Goal: Task Accomplishment & Management: Complete application form

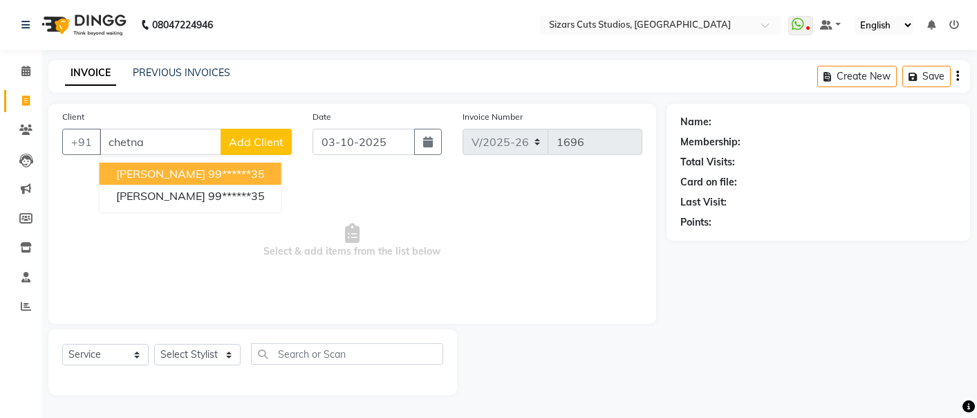
select select "5579"
select select "service"
drag, startPoint x: 0, startPoint y: 0, endPoint x: 161, endPoint y: 139, distance: 212.8
click at [161, 139] on input "chetna" at bounding box center [161, 142] width 122 height 26
type input "c"
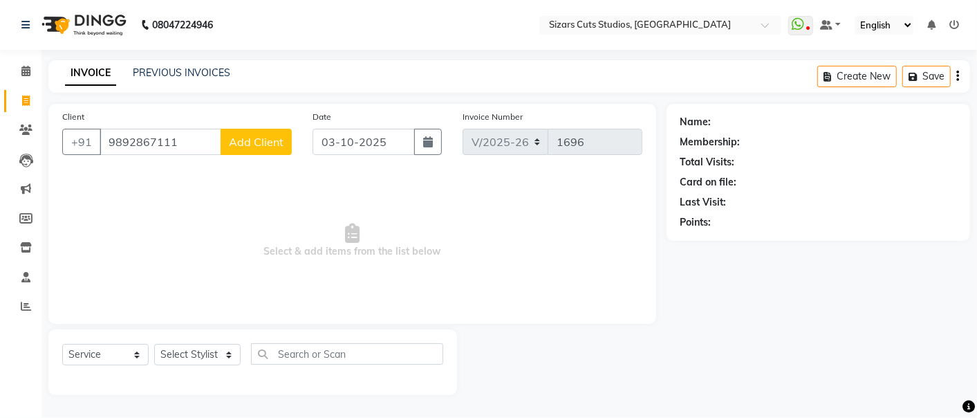
type input "9892867111"
click at [258, 140] on span "Add Client" at bounding box center [256, 142] width 55 height 14
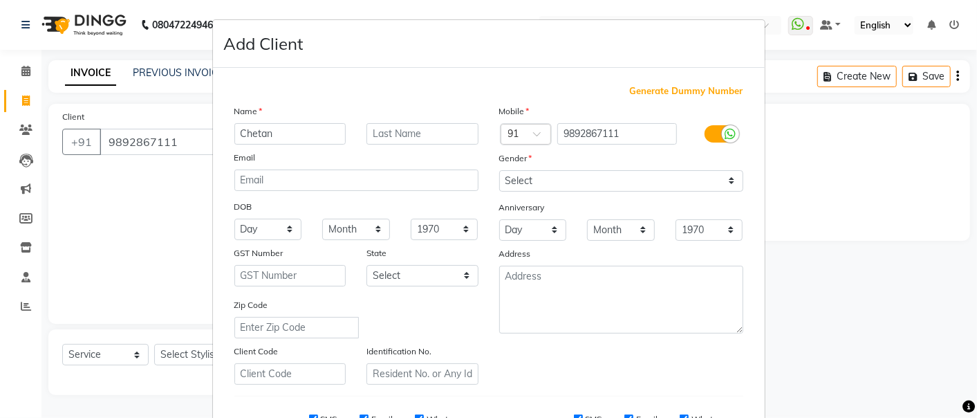
type input "Chetan"
click at [401, 131] on input "text" at bounding box center [423, 133] width 112 height 21
type input "sir"
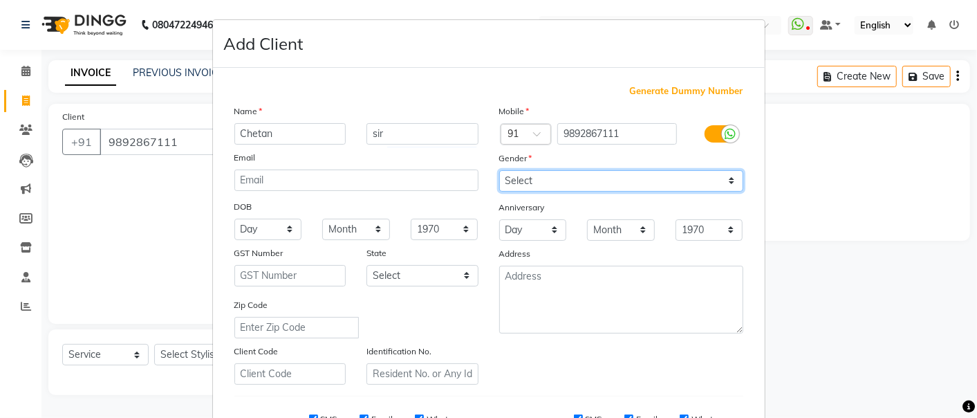
click at [541, 184] on select "Select [DEMOGRAPHIC_DATA] [DEMOGRAPHIC_DATA] Other Prefer Not To Say" at bounding box center [621, 180] width 244 height 21
select select "[DEMOGRAPHIC_DATA]"
click at [499, 170] on select "Select [DEMOGRAPHIC_DATA] [DEMOGRAPHIC_DATA] Other Prefer Not To Say" at bounding box center [621, 180] width 244 height 21
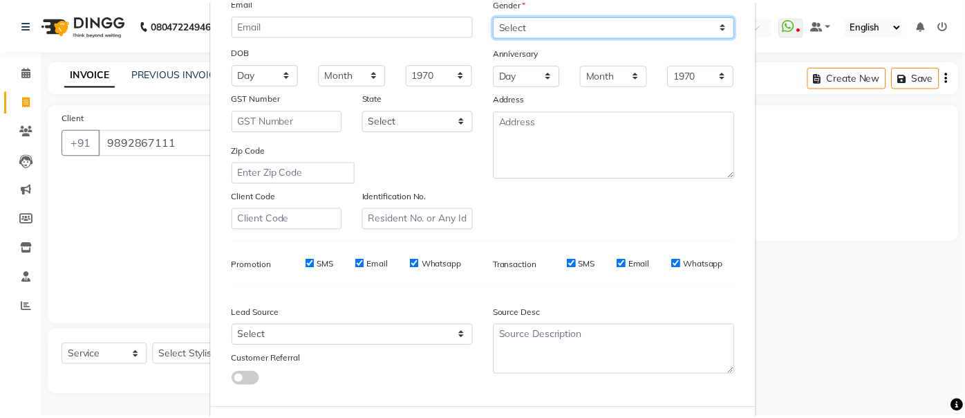
scroll to position [219, 0]
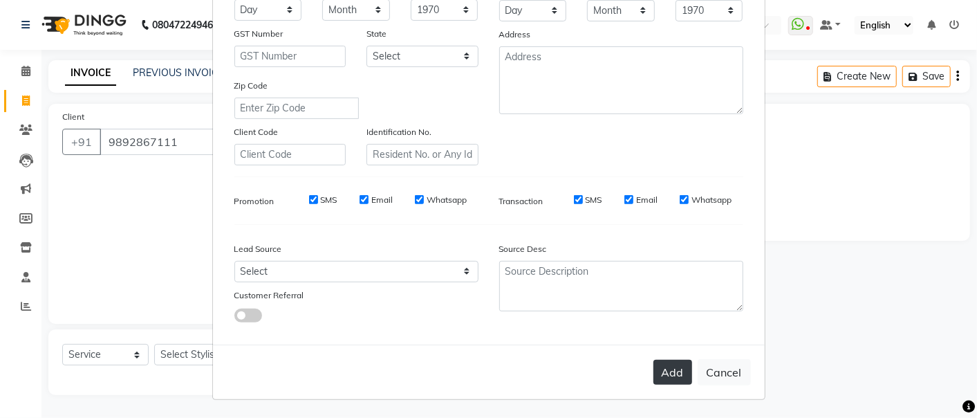
click at [673, 375] on button "Add" at bounding box center [673, 372] width 39 height 25
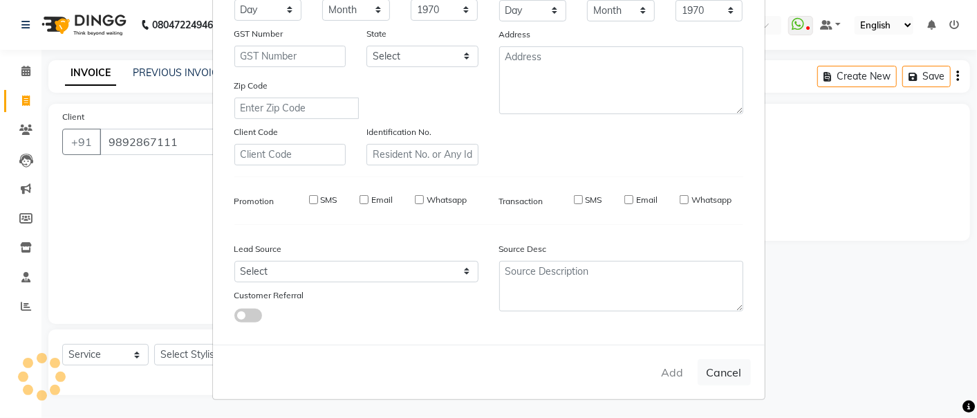
type input "98******11"
select select
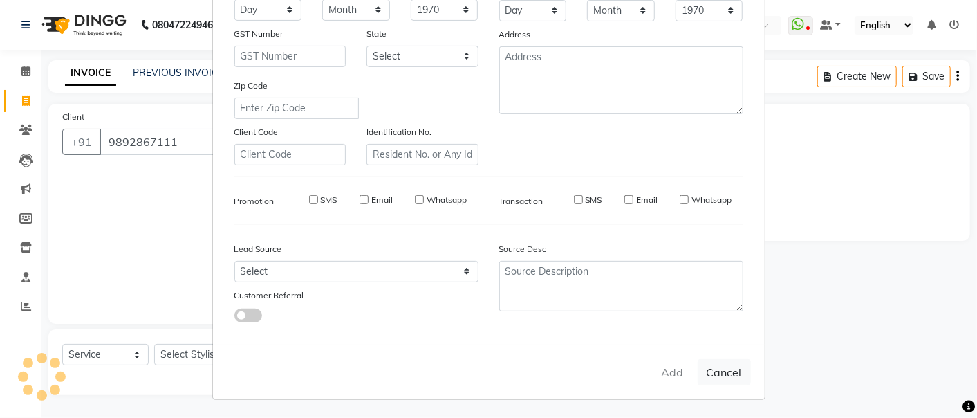
select select
checkbox input "false"
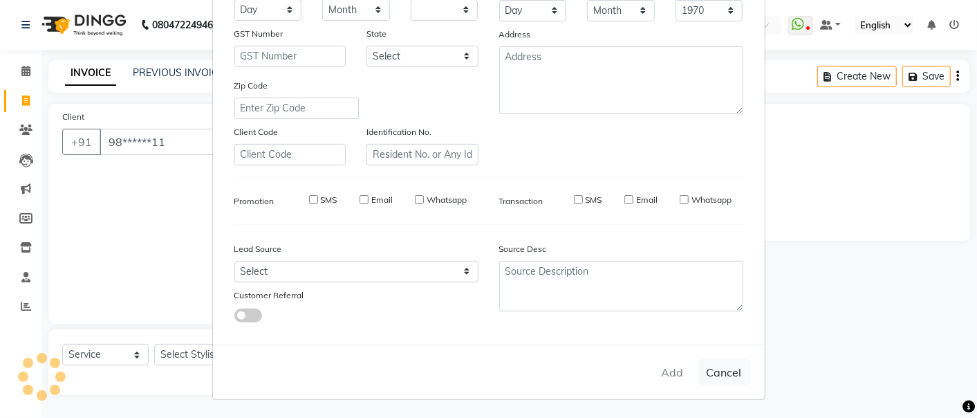
checkbox input "false"
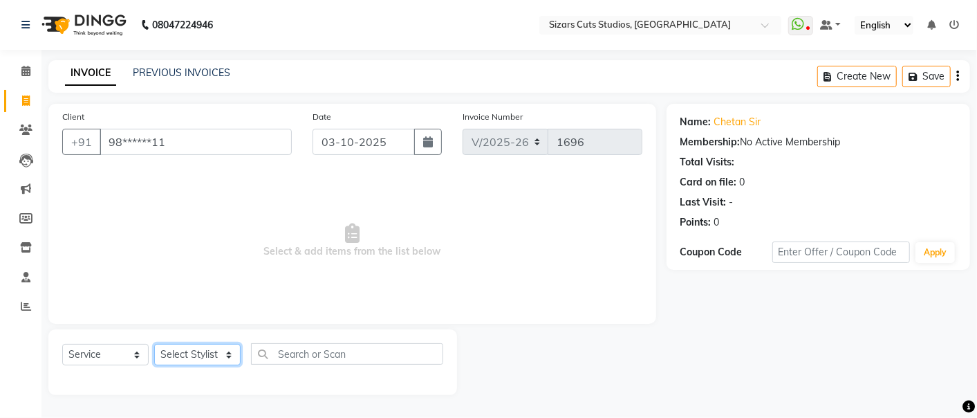
click at [207, 352] on select "Select Stylist Admin [PERSON_NAME] [PERSON_NAME] [PERSON_NAME] Priyanka [PERSON…" at bounding box center [197, 354] width 86 height 21
select select "37987"
click at [154, 344] on select "Select Stylist Admin [PERSON_NAME] [PERSON_NAME] [PERSON_NAME] Priyanka [PERSON…" at bounding box center [197, 354] width 86 height 21
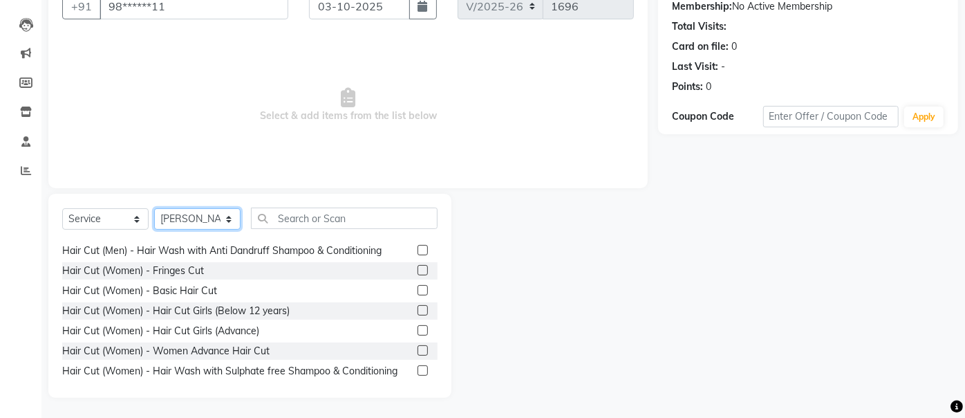
scroll to position [154, 0]
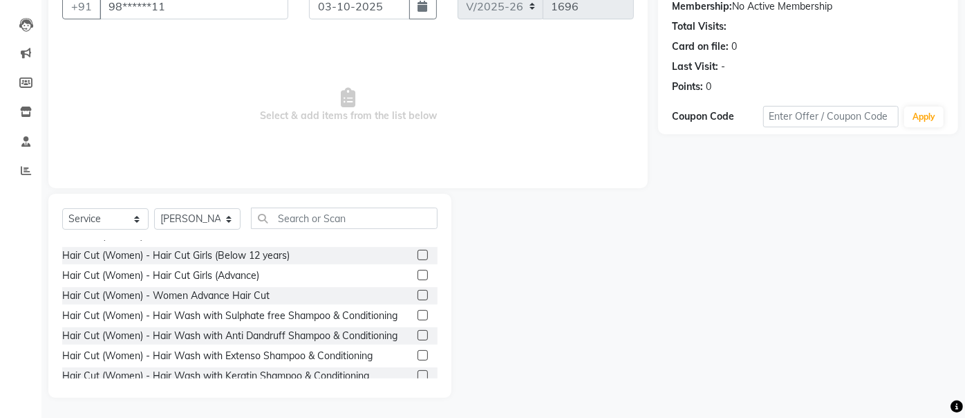
click at [418, 271] on label at bounding box center [423, 275] width 10 height 10
click at [418, 271] on input "checkbox" at bounding box center [422, 275] width 9 height 9
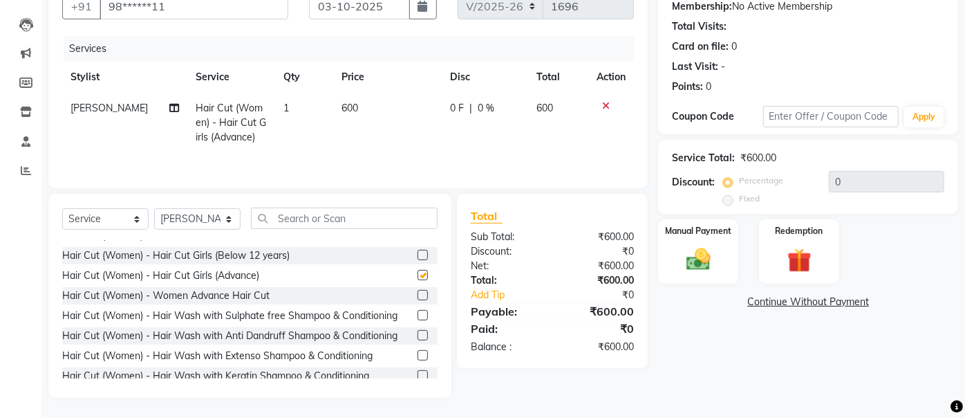
checkbox input "false"
click at [715, 240] on div "Manual Payment" at bounding box center [699, 251] width 84 height 67
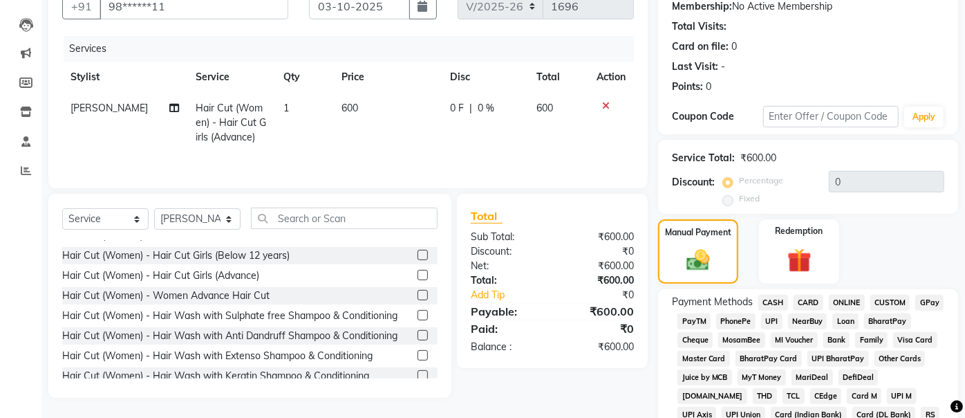
click at [776, 320] on span "UPI" at bounding box center [771, 321] width 21 height 16
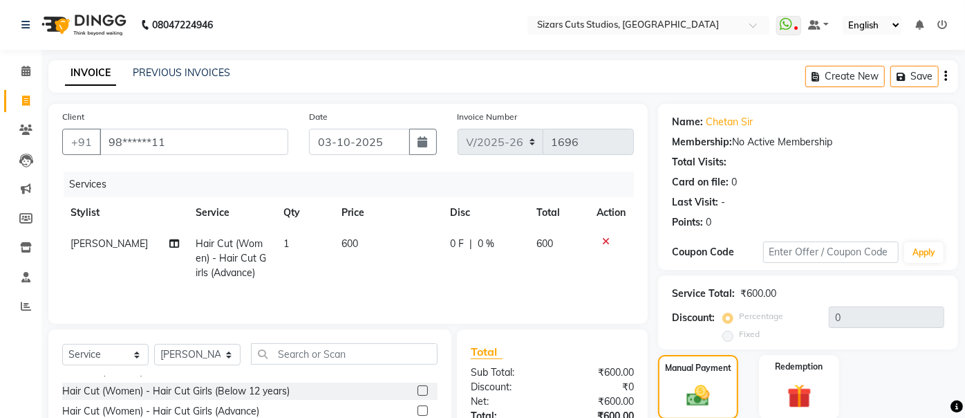
click at [606, 241] on icon at bounding box center [606, 242] width 8 height 10
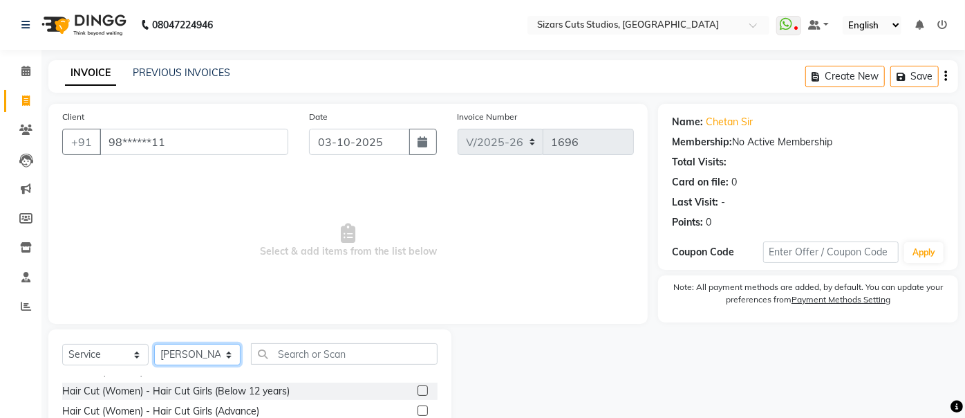
click at [195, 349] on select "Select Stylist Admin [PERSON_NAME] [PERSON_NAME] [PERSON_NAME] Priyanka [PERSON…" at bounding box center [197, 354] width 86 height 21
select select "37989"
click at [154, 344] on select "Select Stylist Admin [PERSON_NAME] [PERSON_NAME] [PERSON_NAME] Priyanka [PERSON…" at bounding box center [197, 354] width 86 height 21
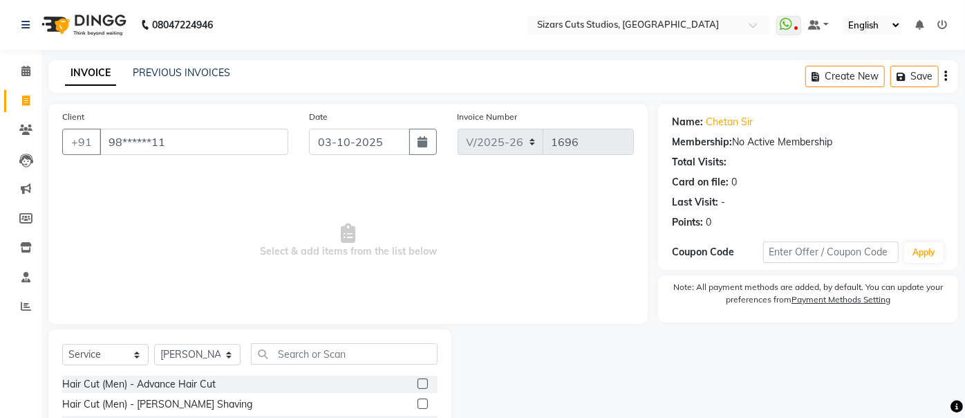
click at [418, 382] on label at bounding box center [423, 383] width 10 height 10
click at [418, 382] on input "checkbox" at bounding box center [422, 384] width 9 height 9
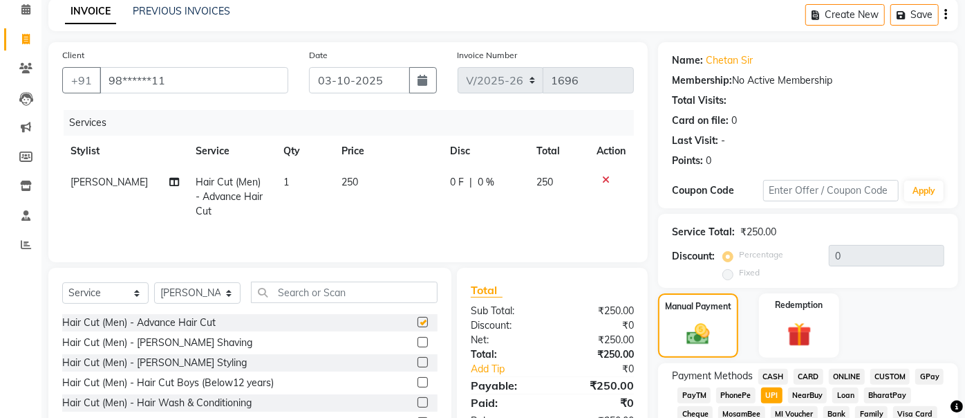
checkbox input "false"
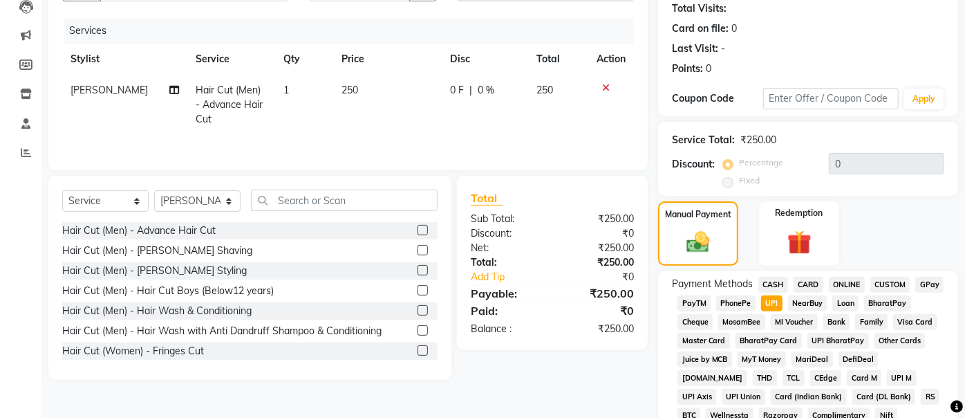
click at [418, 288] on label at bounding box center [423, 290] width 10 height 10
click at [418, 288] on input "checkbox" at bounding box center [422, 290] width 9 height 9
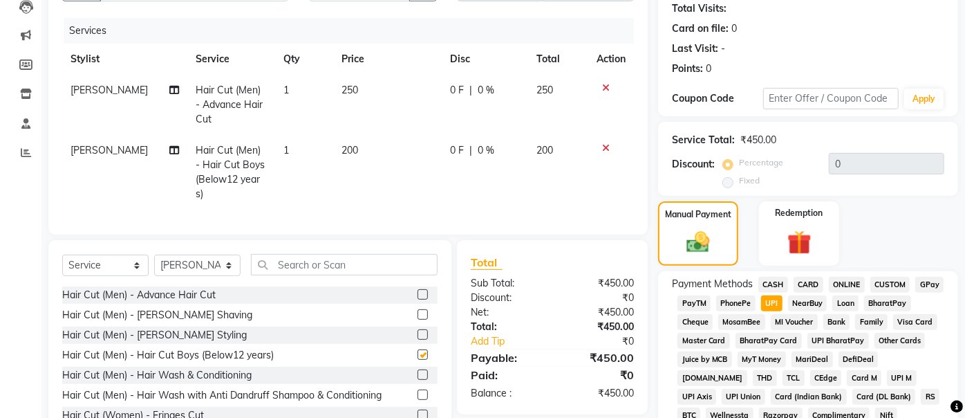
checkbox input "false"
click at [418, 371] on label at bounding box center [423, 374] width 10 height 10
click at [418, 371] on input "checkbox" at bounding box center [422, 375] width 9 height 9
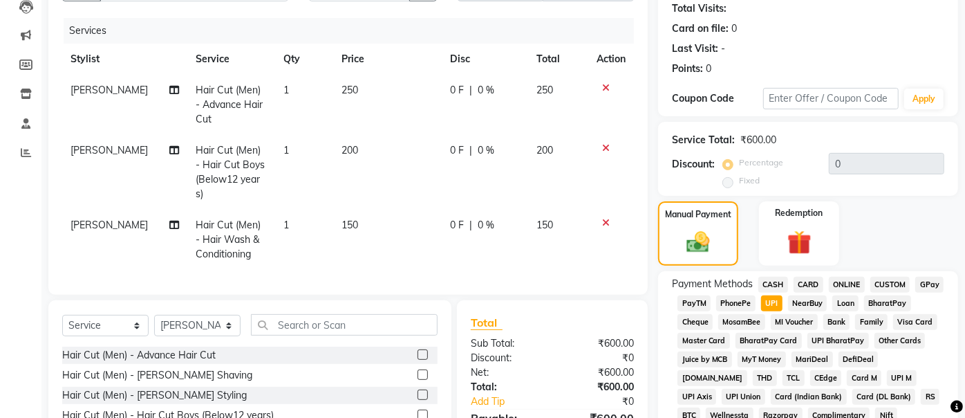
checkbox input "false"
click at [606, 148] on icon at bounding box center [606, 148] width 8 height 10
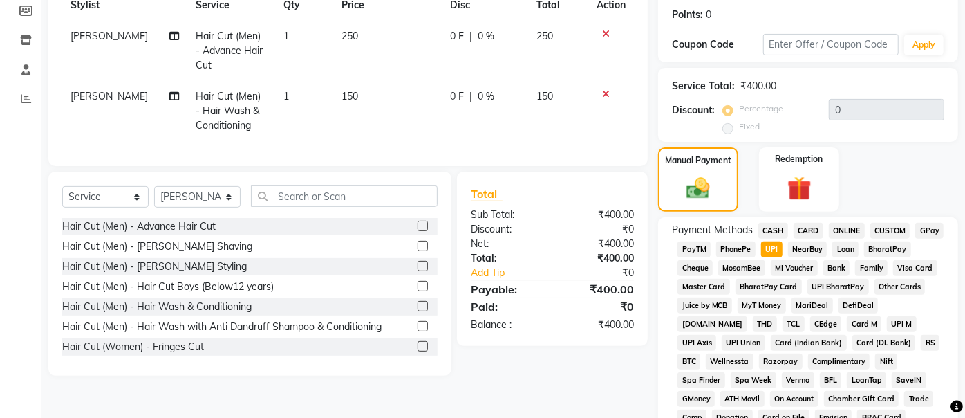
scroll to position [230, 0]
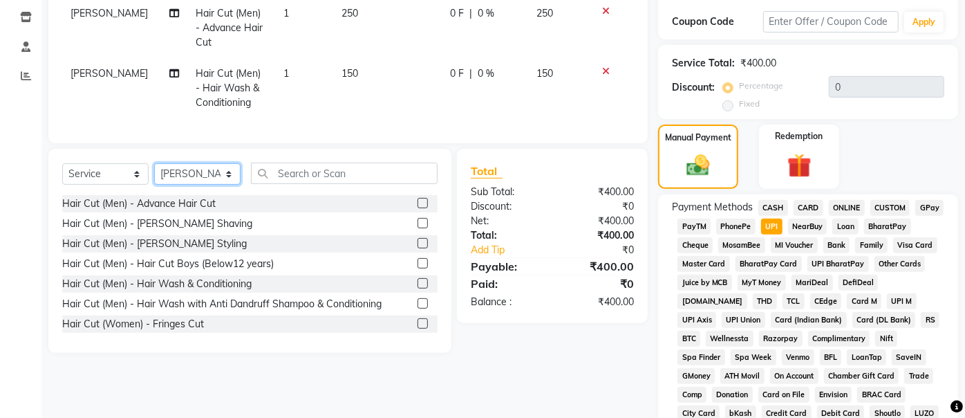
click at [223, 183] on select "Select Stylist Admin [PERSON_NAME] [PERSON_NAME] [PERSON_NAME] Priyanka [PERSON…" at bounding box center [197, 173] width 86 height 21
select select "49153"
click at [154, 174] on select "Select Stylist Admin [PERSON_NAME] [PERSON_NAME] [PERSON_NAME] Priyanka [PERSON…" at bounding box center [197, 173] width 86 height 21
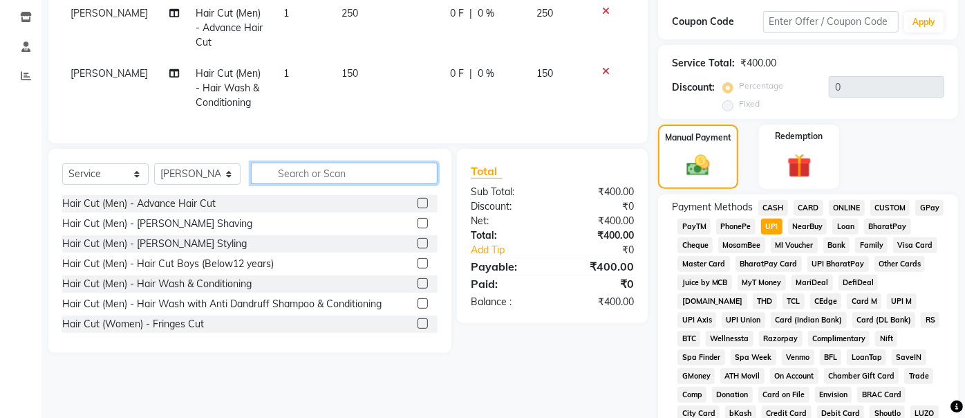
click at [340, 180] on input "text" at bounding box center [344, 173] width 187 height 21
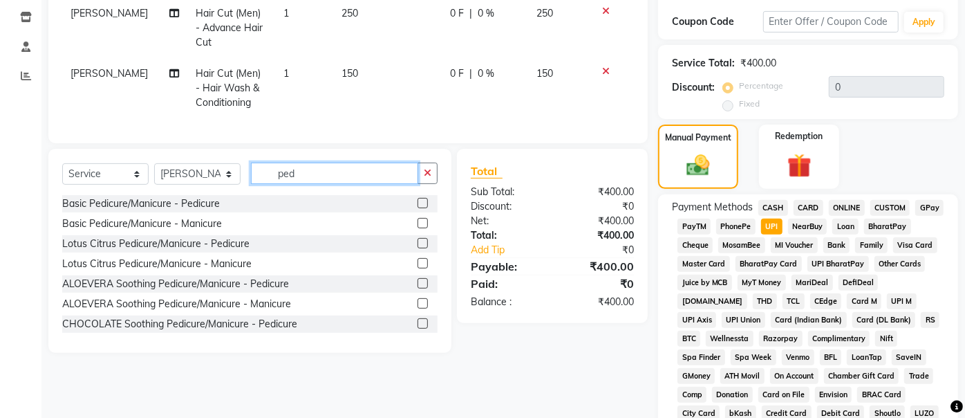
type input "ped"
click at [418, 208] on label at bounding box center [423, 203] width 10 height 10
click at [418, 208] on input "checkbox" at bounding box center [422, 203] width 9 height 9
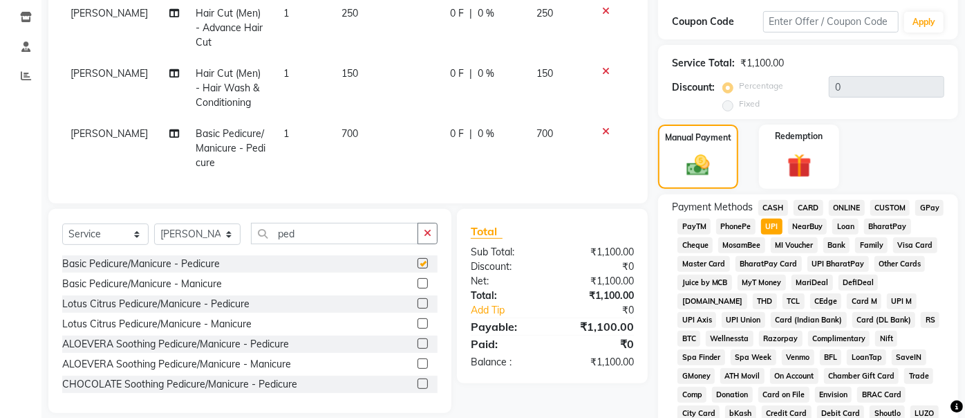
click at [377, 135] on td "700" at bounding box center [387, 148] width 109 height 60
checkbox input "false"
select select "49153"
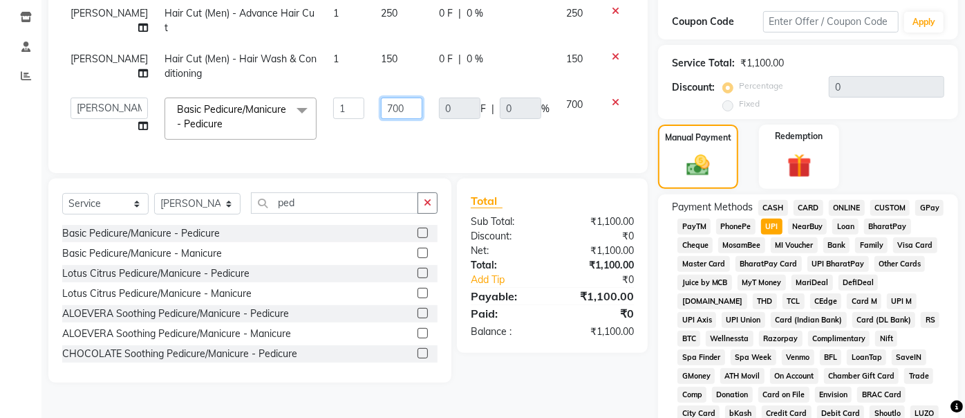
click at [391, 102] on input "700" at bounding box center [401, 108] width 41 height 21
type input "7"
type input "595"
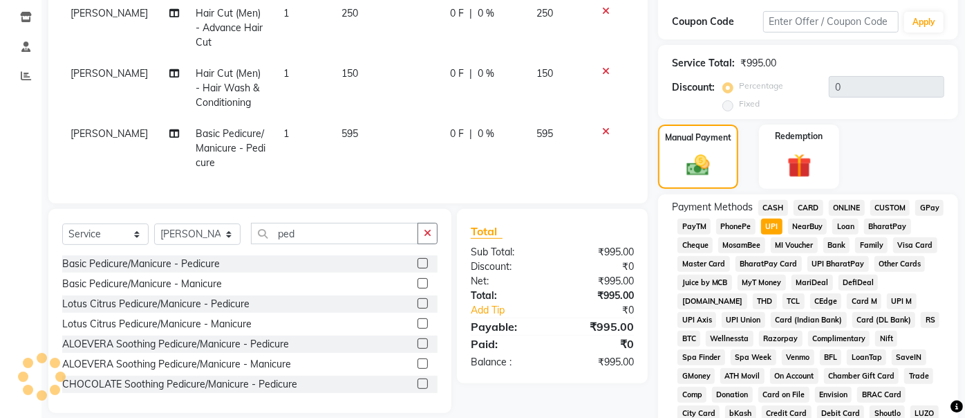
click at [428, 149] on div "Services Stylist Service Qty Price Disc Total Action [PERSON_NAME] Hair Cut (Me…" at bounding box center [348, 65] width 572 height 248
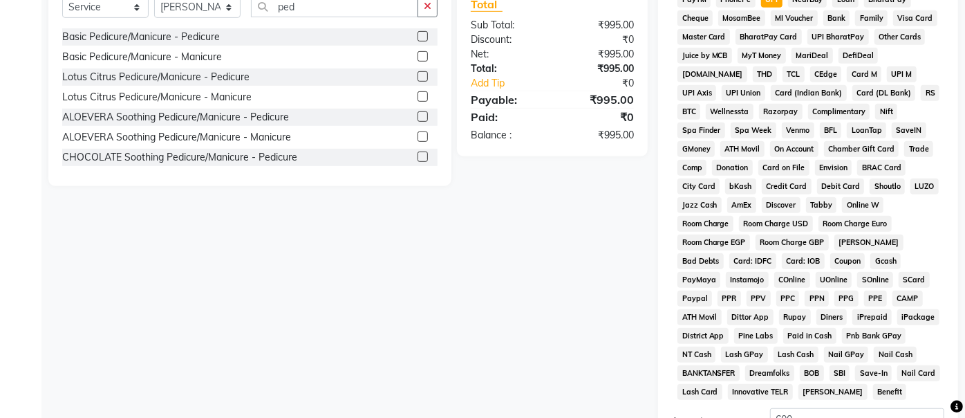
scroll to position [606, 0]
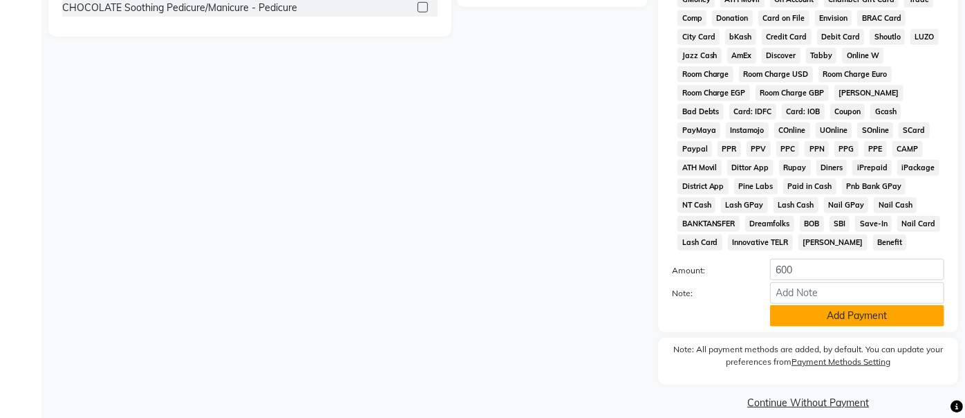
click at [780, 305] on button "Add Payment" at bounding box center [857, 315] width 174 height 21
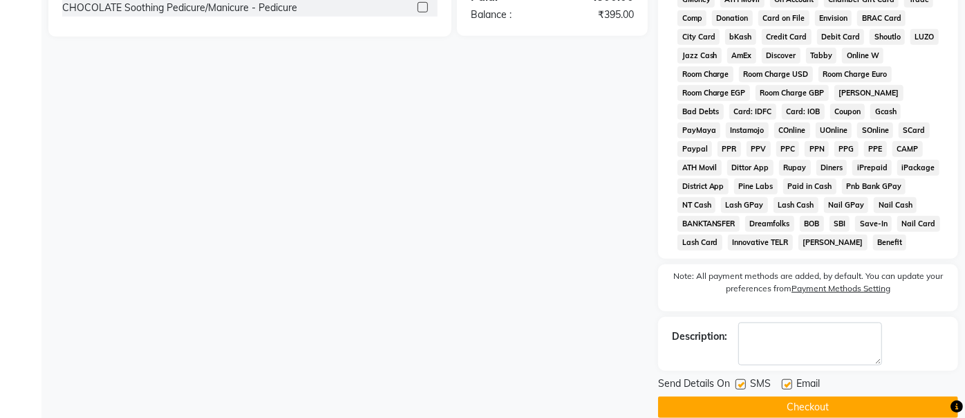
click at [768, 396] on button "Checkout" at bounding box center [808, 406] width 300 height 21
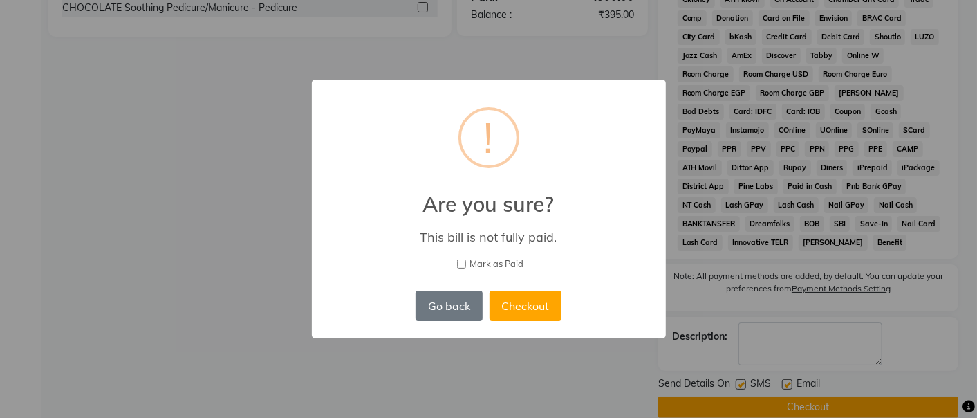
click at [183, 249] on div "× ! Are you sure? This bill is not fully paid. [PERSON_NAME] as Paid Go back No…" at bounding box center [488, 209] width 977 height 418
click at [432, 308] on button "Go back" at bounding box center [449, 305] width 66 height 30
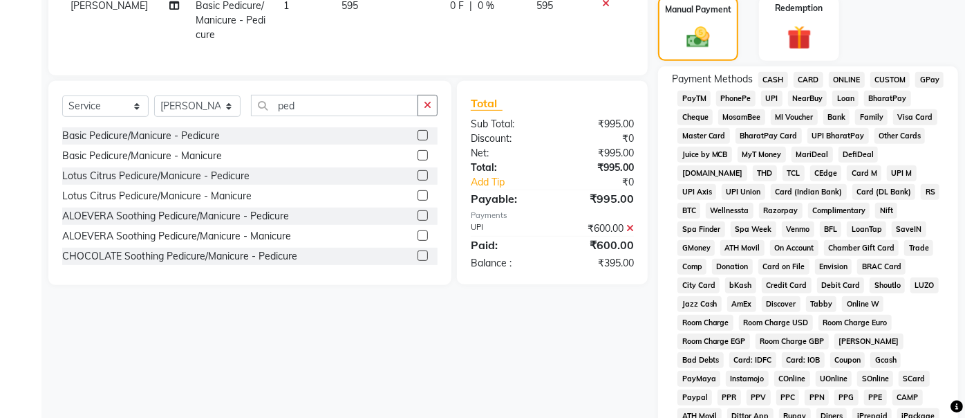
scroll to position [222, 0]
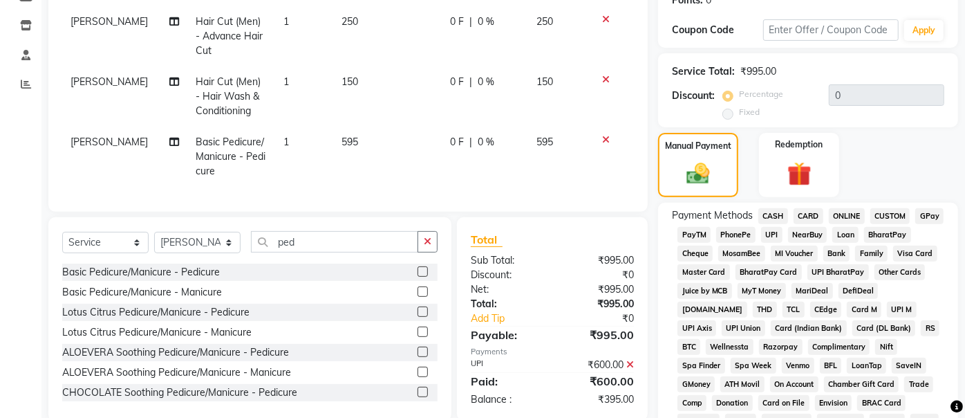
click at [774, 233] on span "UPI" at bounding box center [771, 235] width 21 height 16
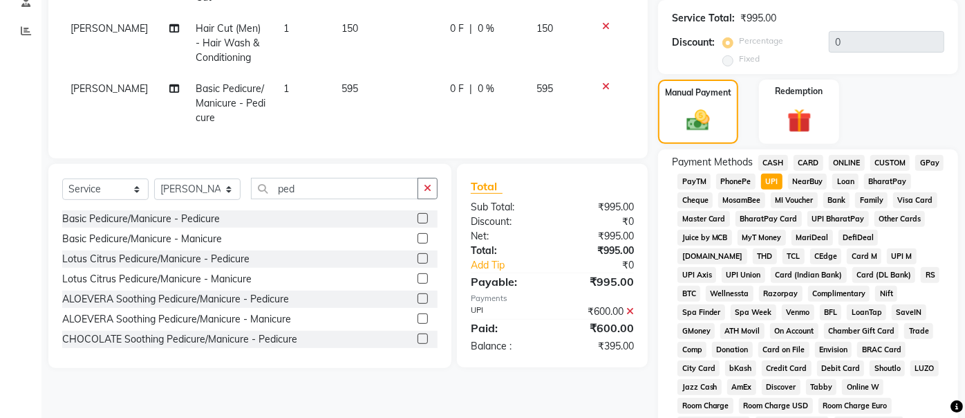
scroll to position [299, 0]
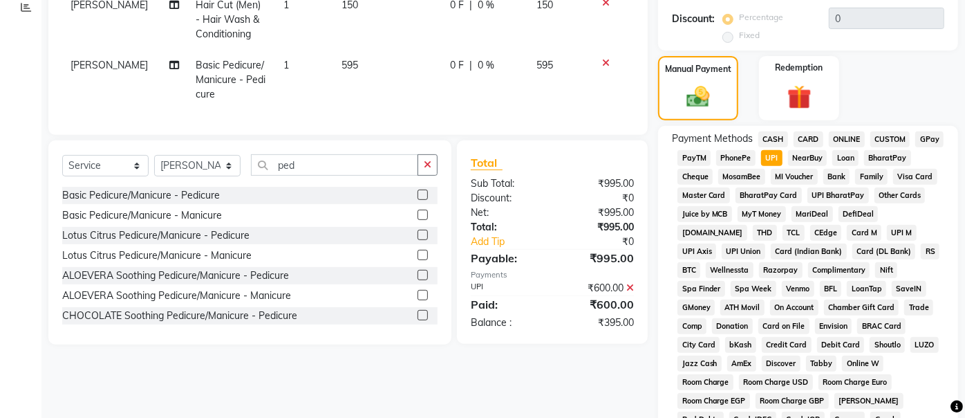
click at [631, 293] on icon at bounding box center [631, 288] width 8 height 10
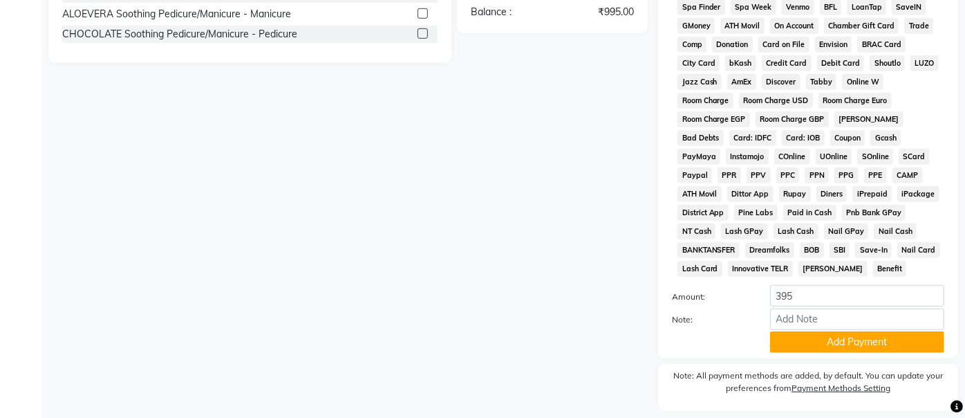
scroll to position [606, 0]
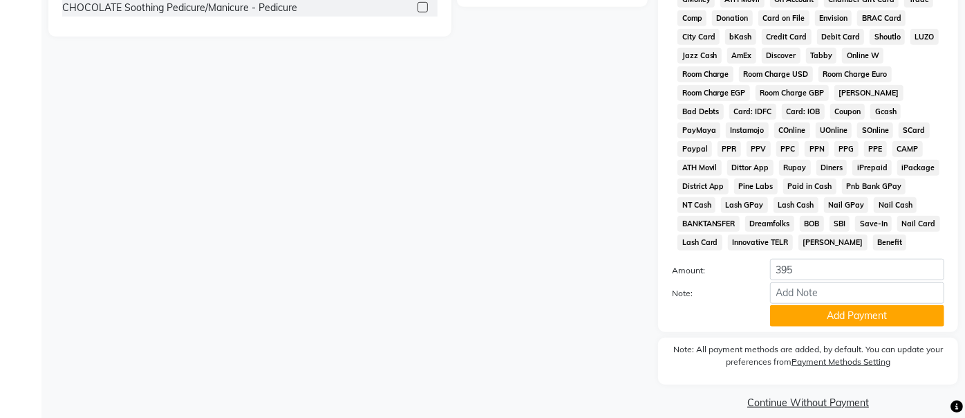
click at [804, 305] on button "Add Payment" at bounding box center [857, 315] width 174 height 21
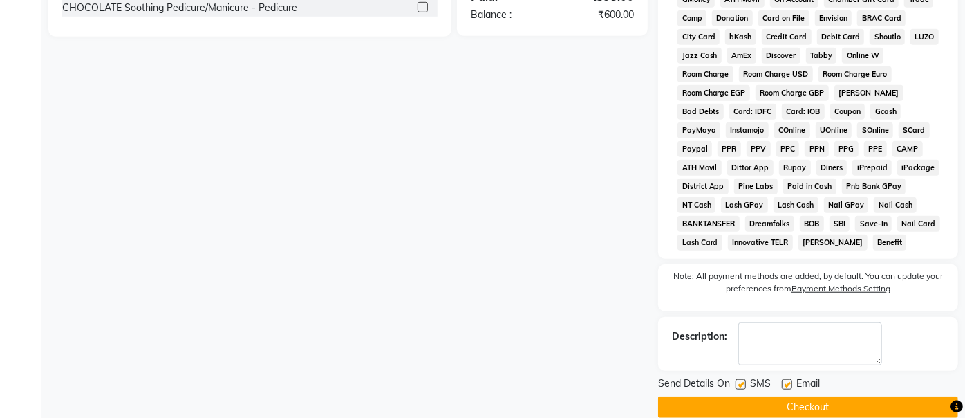
scroll to position [452, 0]
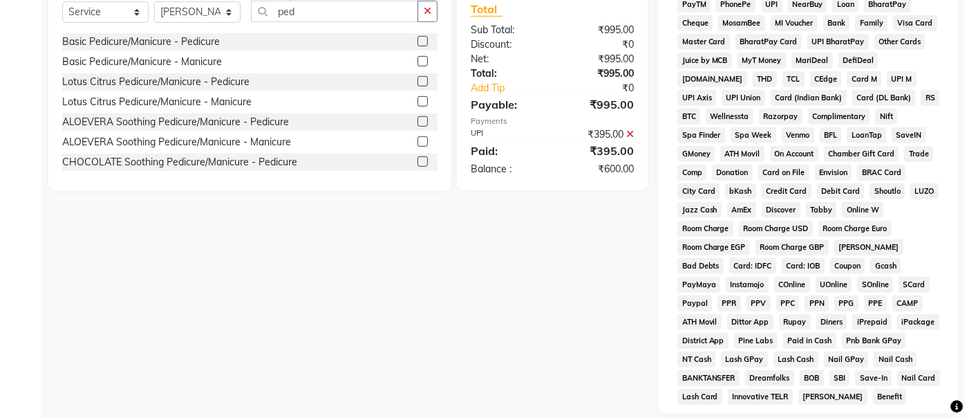
click at [630, 139] on icon at bounding box center [631, 134] width 8 height 10
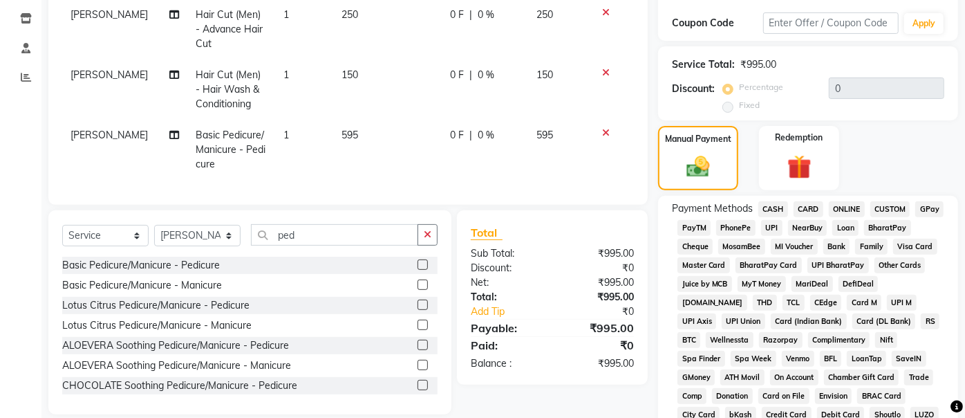
scroll to position [226, 0]
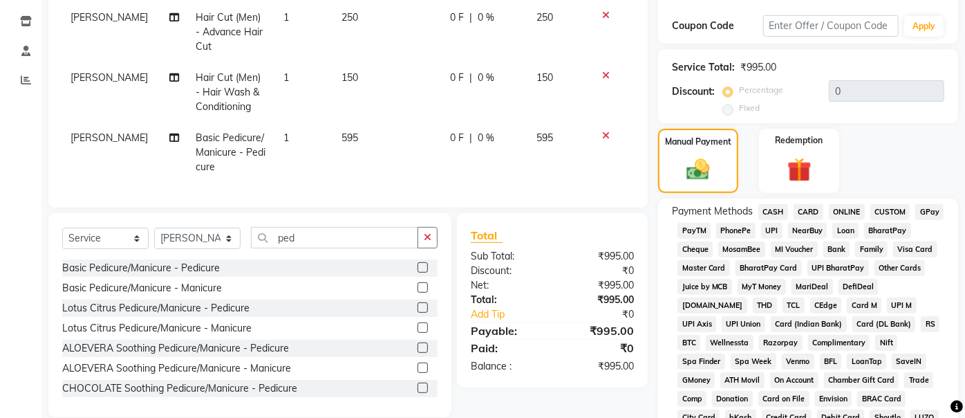
click at [778, 226] on span "UPI" at bounding box center [771, 231] width 21 height 16
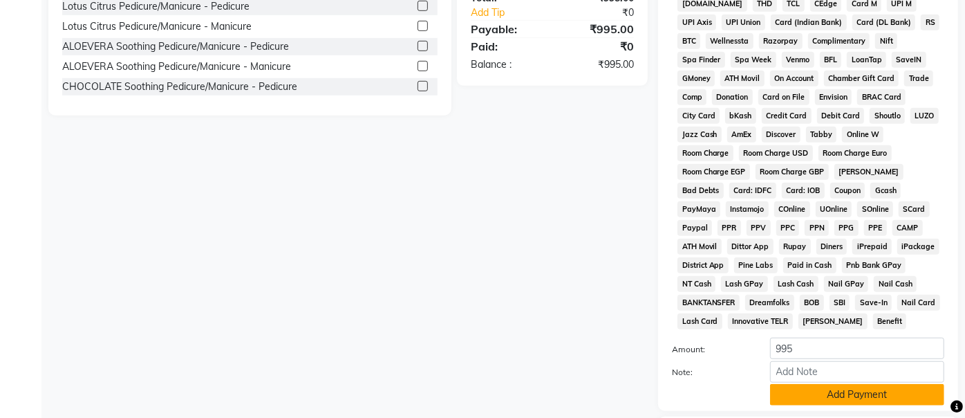
scroll to position [606, 0]
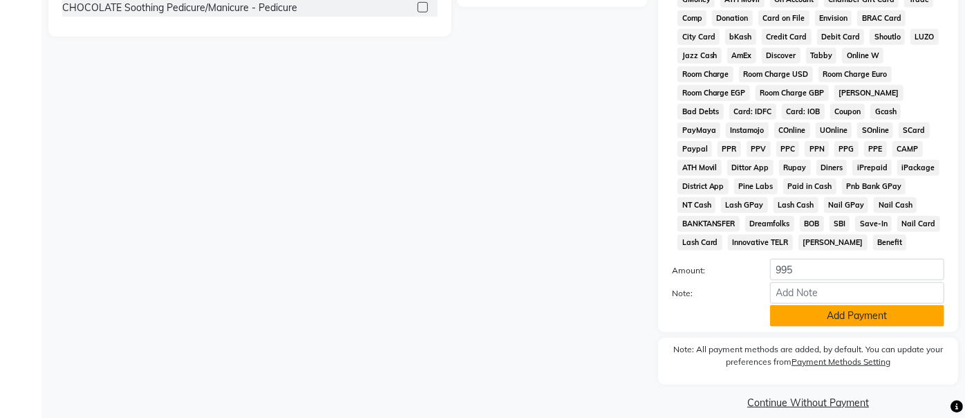
click at [813, 305] on button "Add Payment" at bounding box center [857, 315] width 174 height 21
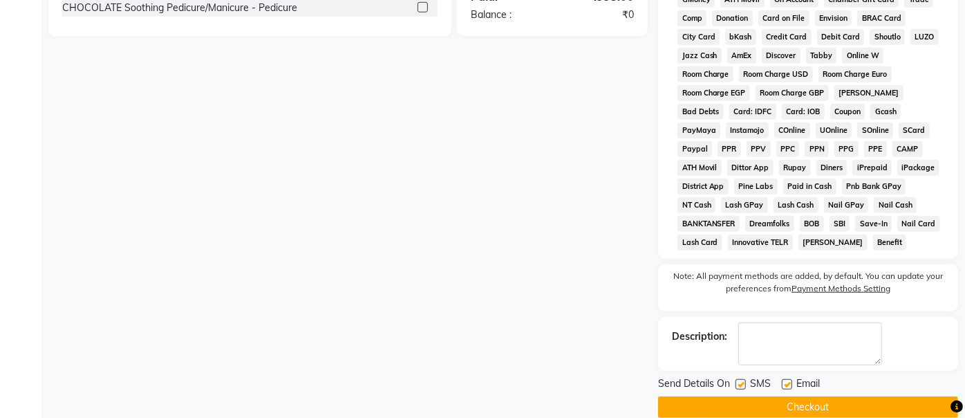
drag, startPoint x: 773, startPoint y: 392, endPoint x: 754, endPoint y: 351, distance: 45.8
click at [772, 396] on button "Checkout" at bounding box center [808, 406] width 300 height 21
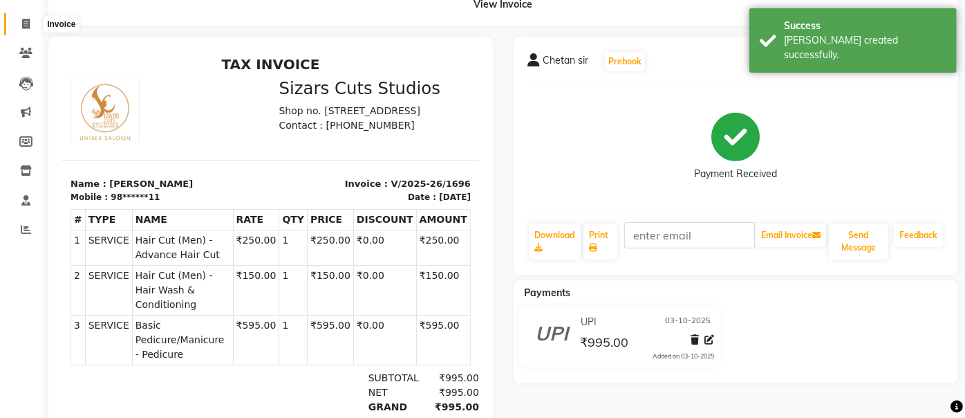
click at [28, 24] on icon at bounding box center [26, 24] width 8 height 10
select select "5579"
select select "service"
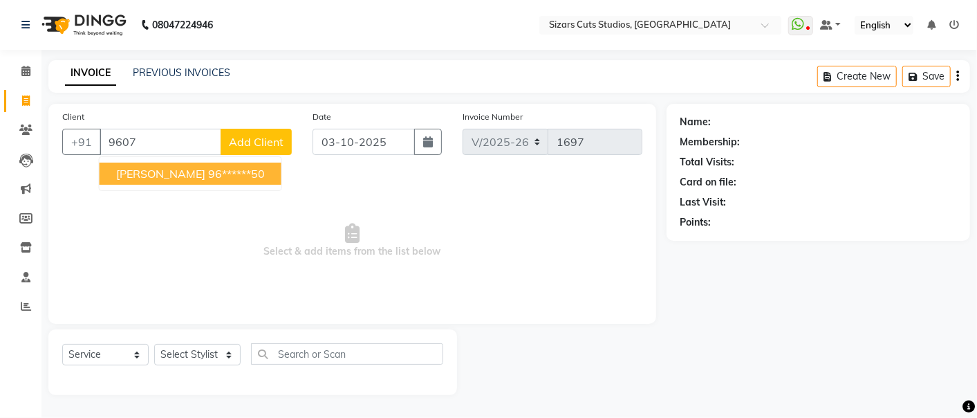
click at [181, 174] on button "[PERSON_NAME] 96******50" at bounding box center [191, 174] width 182 height 22
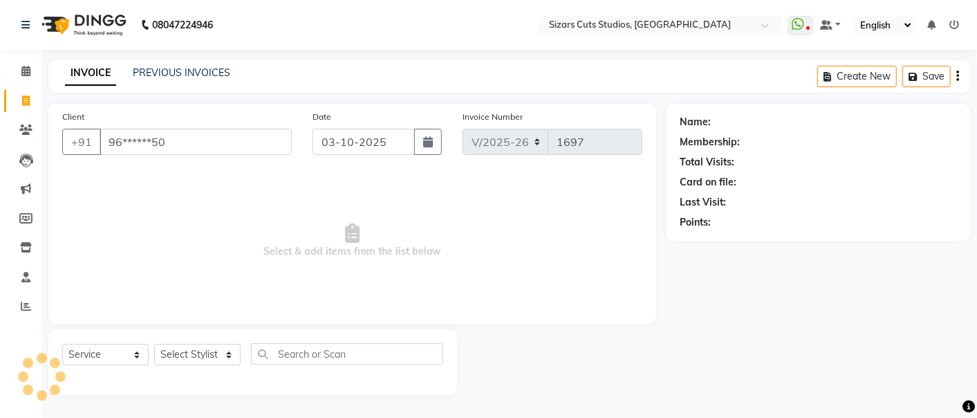
type input "96******50"
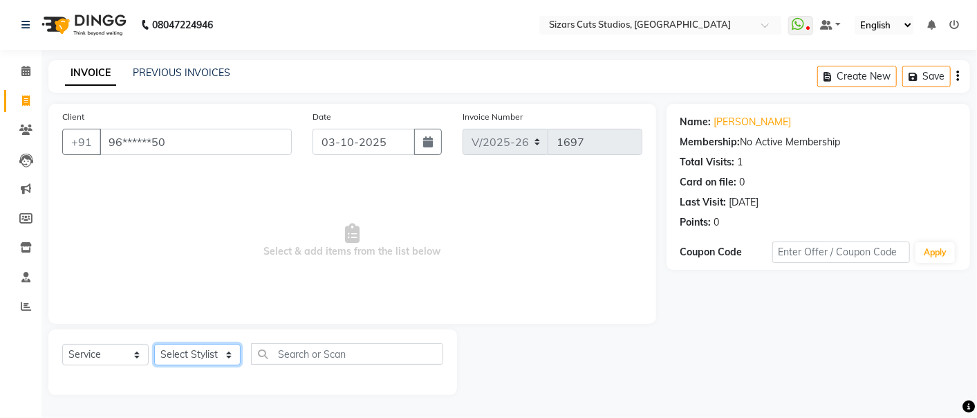
click at [183, 351] on select "Select Stylist Admin [PERSON_NAME] [PERSON_NAME] [PERSON_NAME] Priyanka [PERSON…" at bounding box center [197, 354] width 86 height 21
select select "37987"
click at [154, 344] on select "Select Stylist Admin [PERSON_NAME] [PERSON_NAME] [PERSON_NAME] Priyanka [PERSON…" at bounding box center [197, 354] width 86 height 21
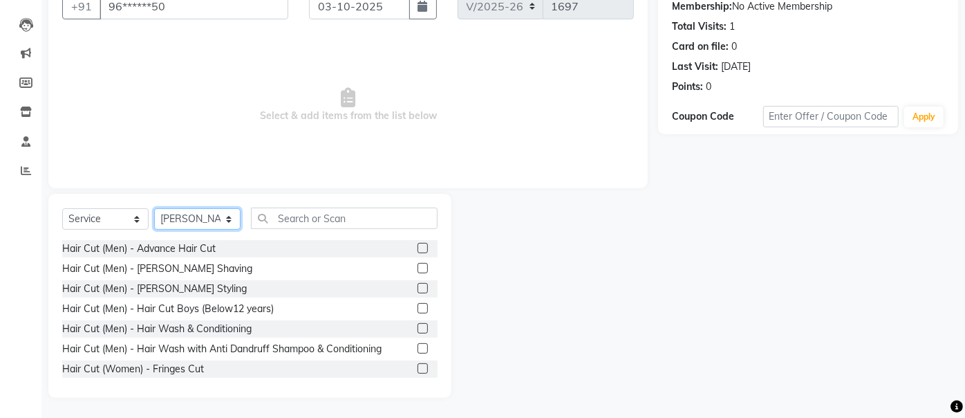
scroll to position [154, 0]
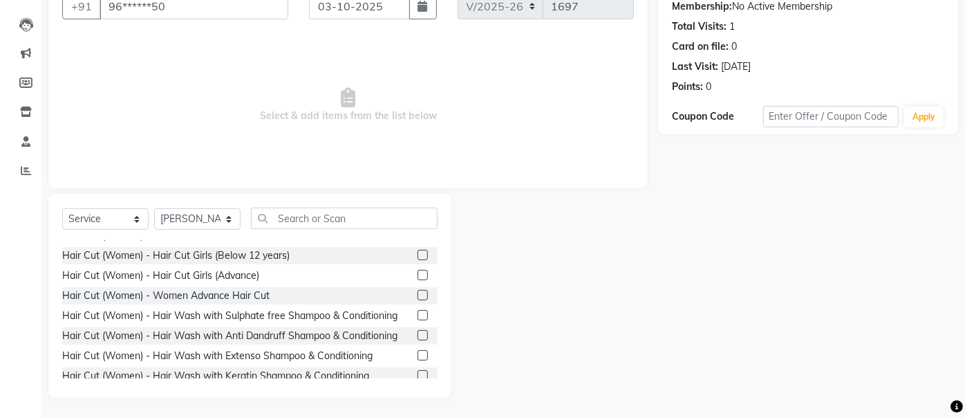
click at [418, 275] on label at bounding box center [423, 275] width 10 height 10
click at [418, 275] on input "checkbox" at bounding box center [422, 275] width 9 height 9
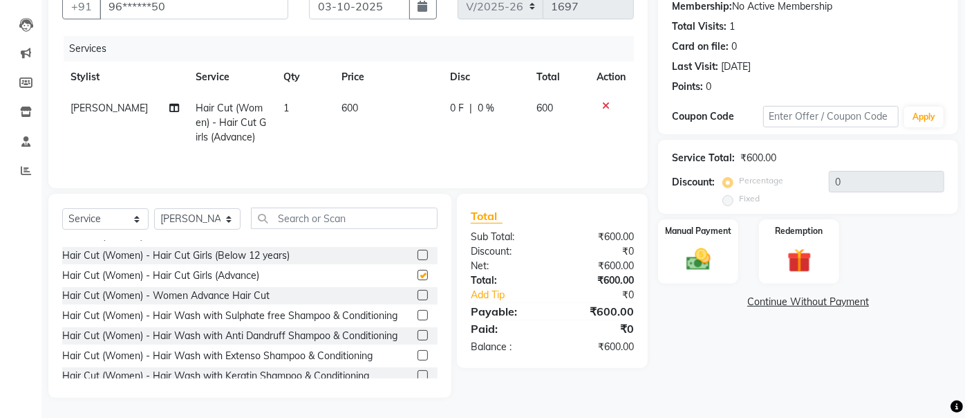
checkbox input "false"
click at [715, 275] on div "Manual Payment" at bounding box center [699, 251] width 84 height 67
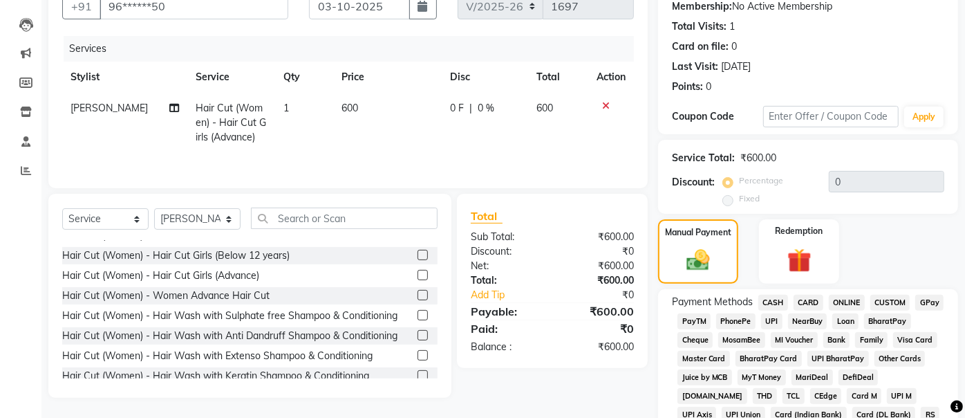
click at [772, 319] on span "UPI" at bounding box center [771, 321] width 21 height 16
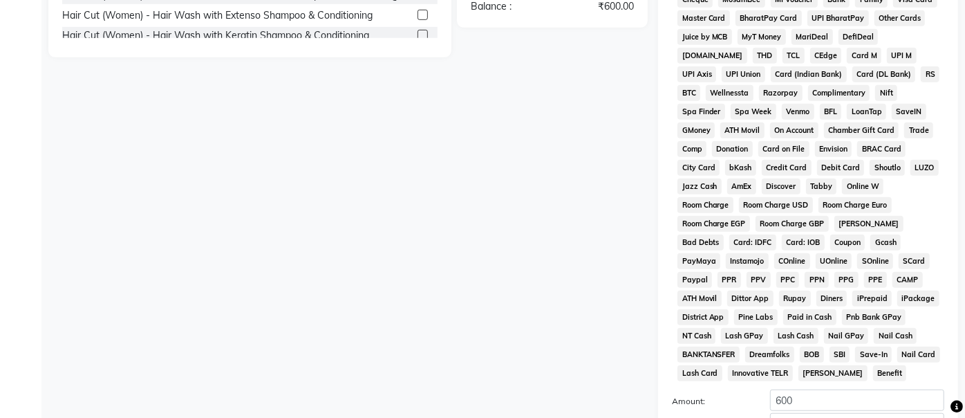
scroll to position [606, 0]
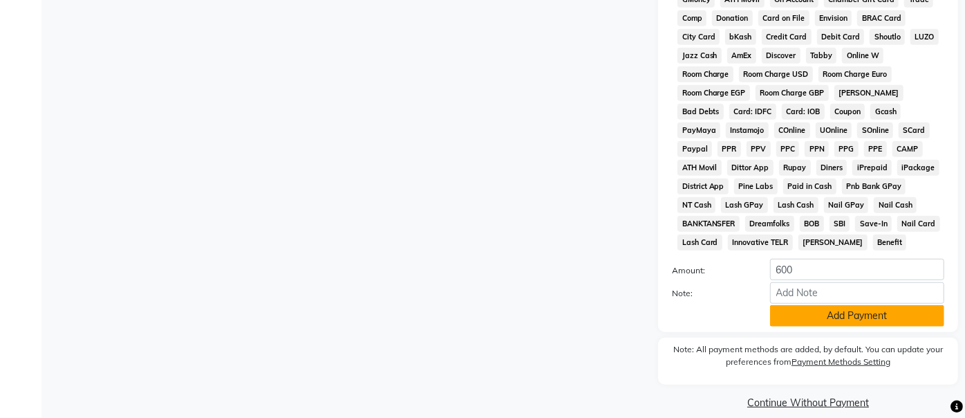
click at [796, 305] on button "Add Payment" at bounding box center [857, 315] width 174 height 21
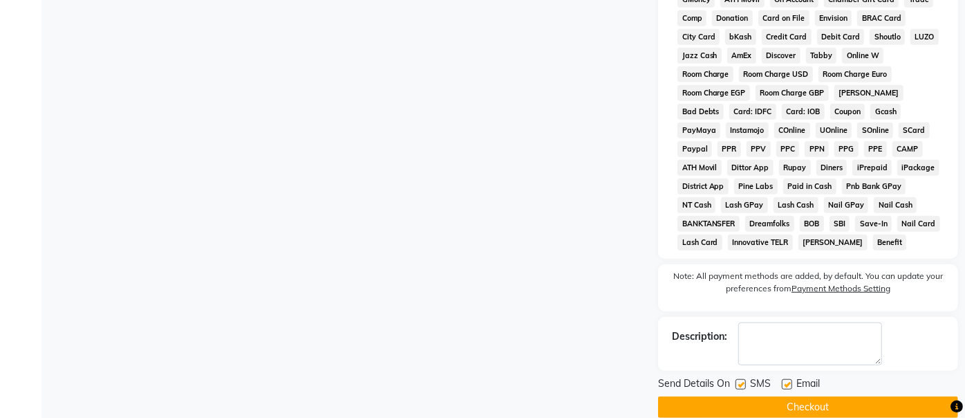
click at [788, 396] on button "Checkout" at bounding box center [808, 406] width 300 height 21
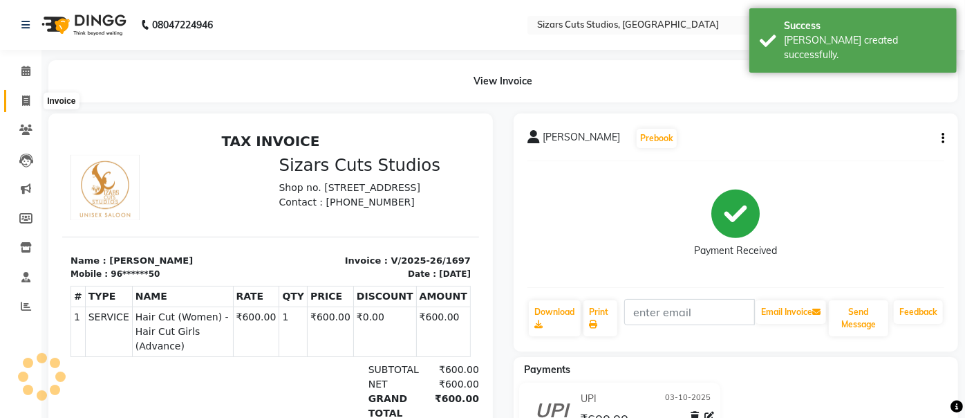
click at [30, 102] on span at bounding box center [26, 101] width 24 height 16
select select "service"
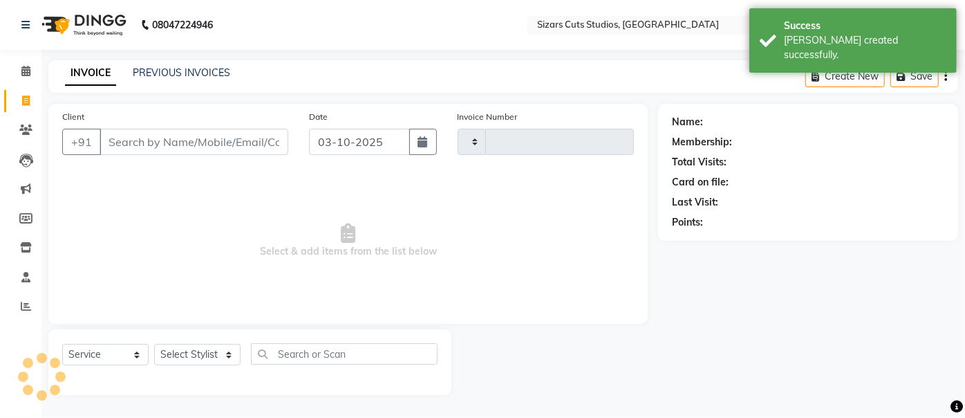
type input "1698"
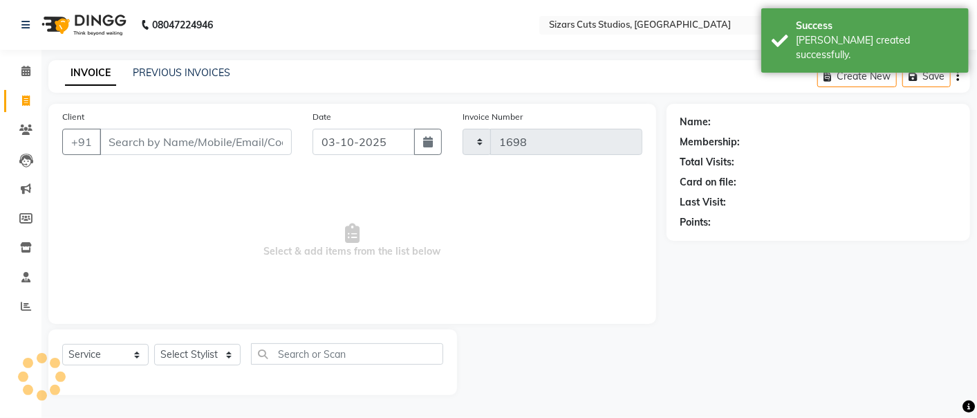
select select "5579"
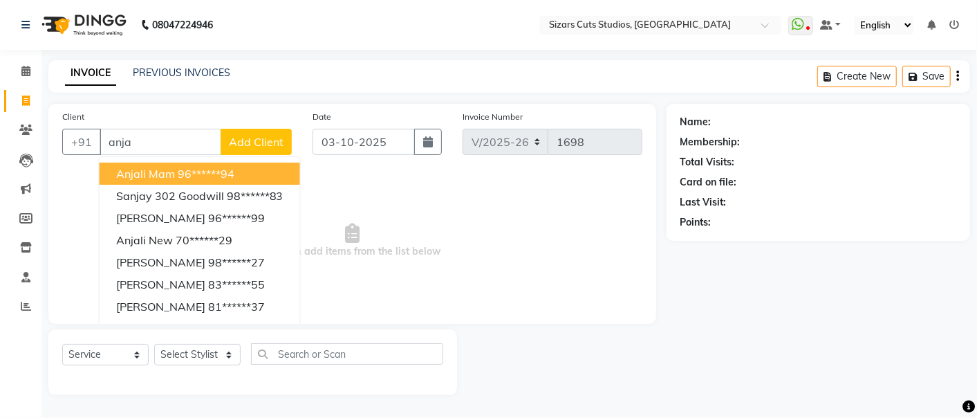
click at [127, 169] on span "anjali mam" at bounding box center [145, 174] width 59 height 14
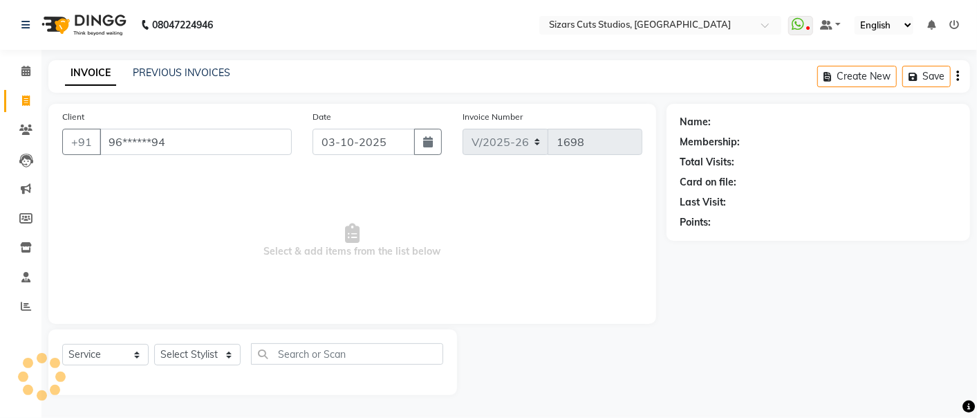
type input "96******94"
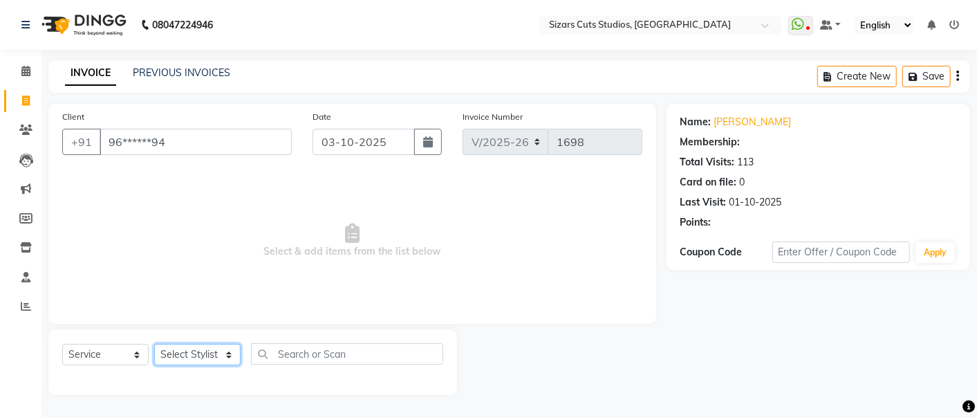
click at [178, 351] on select "Select Stylist Admin [PERSON_NAME] [PERSON_NAME] [PERSON_NAME] Priyanka [PERSON…" at bounding box center [197, 354] width 86 height 21
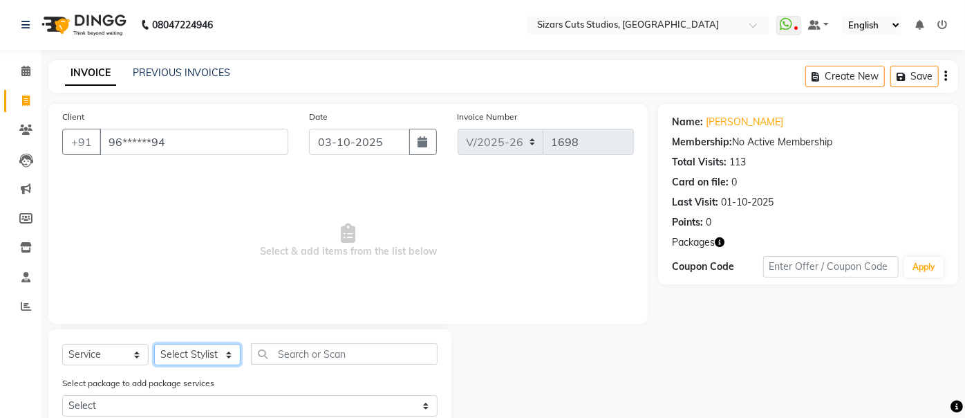
select select "37987"
click at [154, 344] on select "Select Stylist Admin [PERSON_NAME] [PERSON_NAME] [PERSON_NAME] Priyanka [PERSON…" at bounding box center [197, 354] width 86 height 21
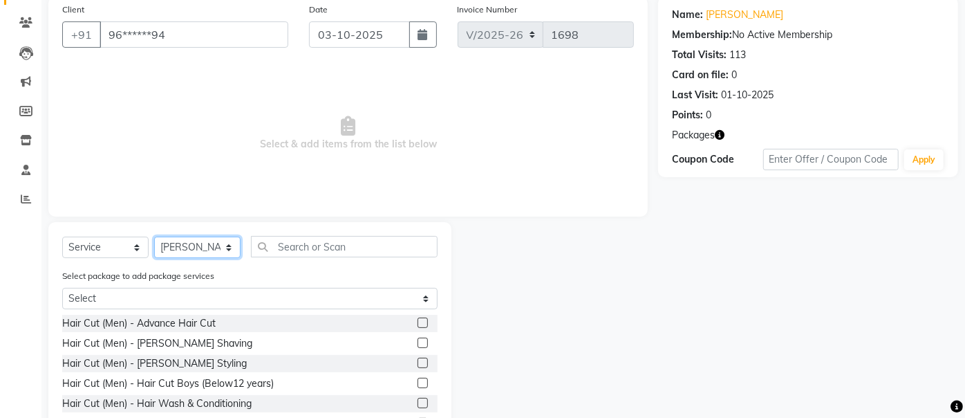
scroll to position [182, 0]
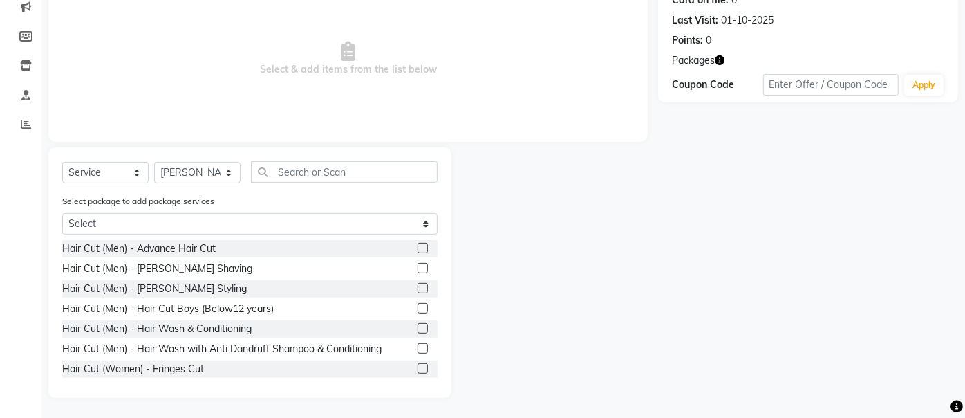
click at [383, 156] on div "Select Service Product Membership Package Voucher Prepaid Gift Card Select Styl…" at bounding box center [249, 272] width 403 height 250
click at [387, 171] on input "text" at bounding box center [344, 171] width 187 height 21
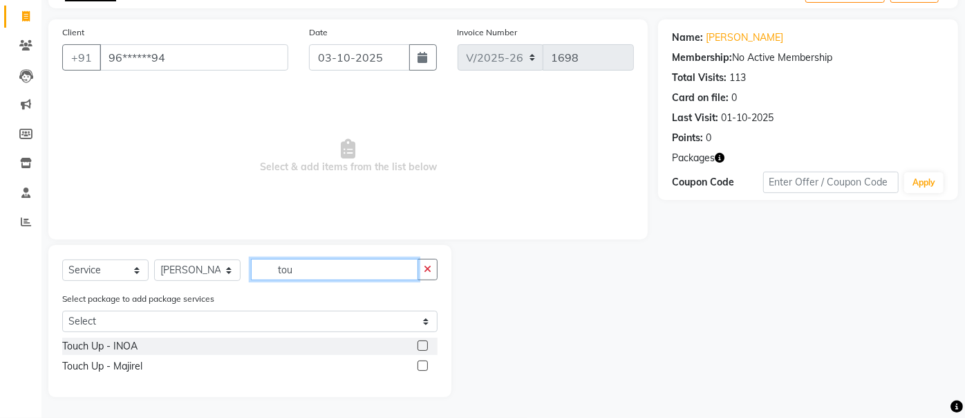
scroll to position [84, 0]
type input "touc"
drag, startPoint x: 422, startPoint y: 367, endPoint x: 434, endPoint y: 202, distance: 165.0
click at [422, 358] on div at bounding box center [428, 366] width 20 height 17
click at [426, 362] on label at bounding box center [423, 366] width 10 height 10
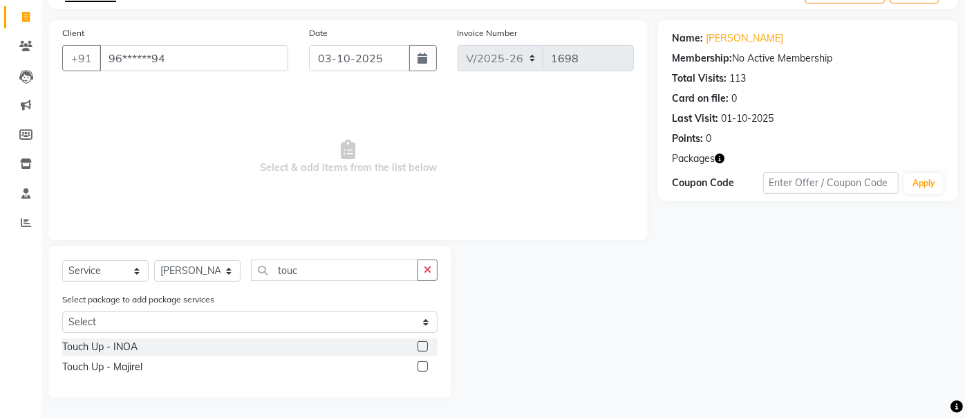
click at [426, 362] on input "checkbox" at bounding box center [422, 366] width 9 height 9
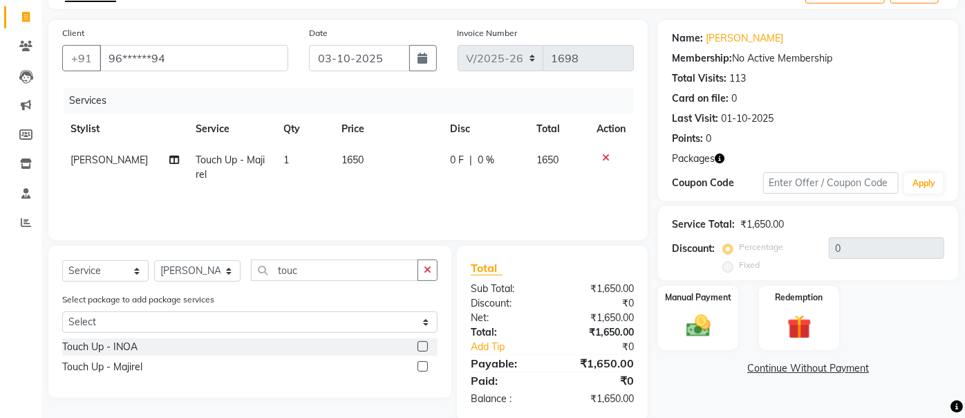
checkbox input "false"
click at [384, 153] on td "1650" at bounding box center [387, 168] width 109 height 46
select select "37987"
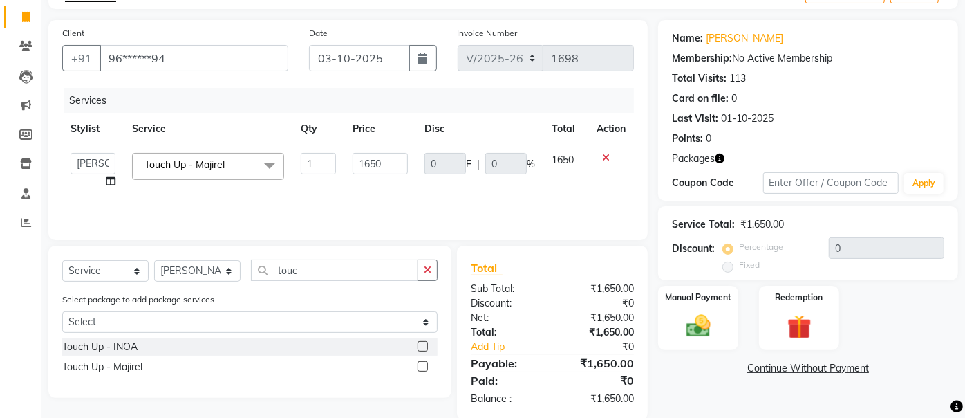
click at [387, 151] on td "1650" at bounding box center [380, 171] width 72 height 53
click at [400, 162] on input "1650" at bounding box center [380, 163] width 55 height 21
type input "1"
type input "500"
click at [693, 305] on div "Manual Payment" at bounding box center [699, 317] width 84 height 67
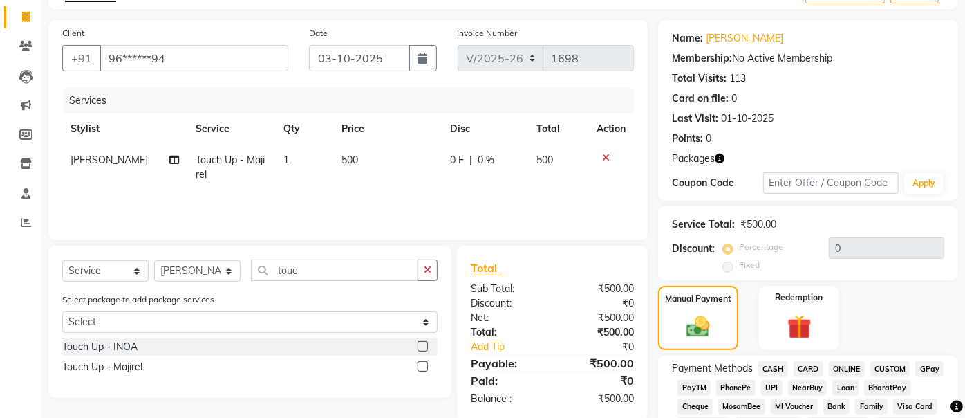
click at [767, 382] on span "UPI" at bounding box center [771, 388] width 21 height 16
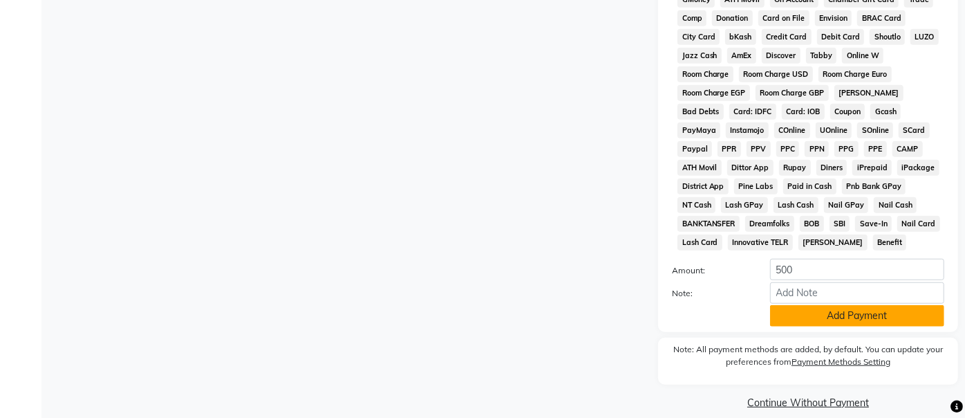
click at [780, 305] on button "Add Payment" at bounding box center [857, 315] width 174 height 21
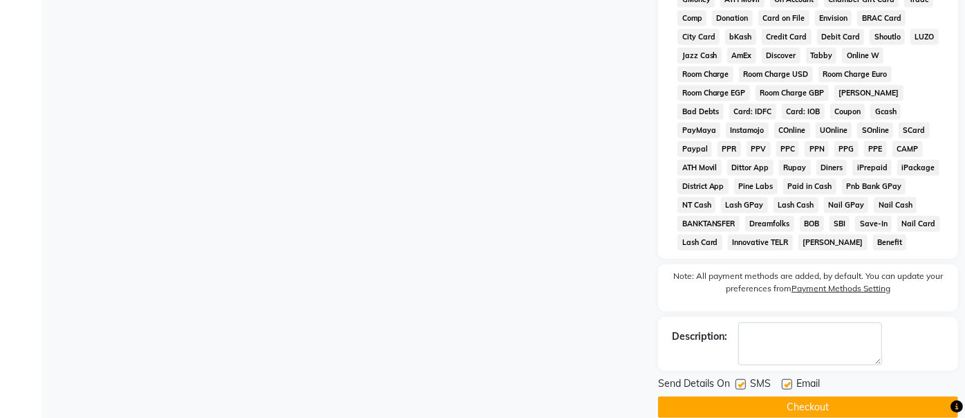
click at [792, 396] on button "Checkout" at bounding box center [808, 406] width 300 height 21
